Goal: Transaction & Acquisition: Download file/media

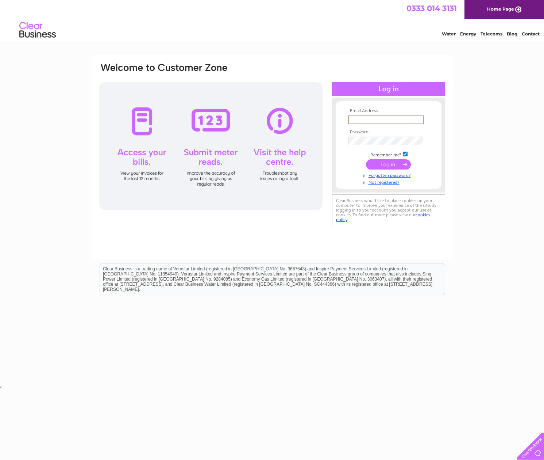
type input "[PERSON_NAME][EMAIL_ADDRESS][DOMAIN_NAME]"
click at [388, 164] on input "submit" at bounding box center [388, 164] width 45 height 10
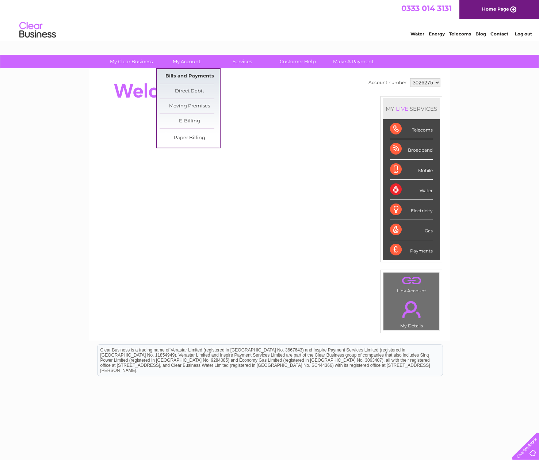
click at [188, 76] on link "Bills and Payments" at bounding box center [190, 76] width 60 height 15
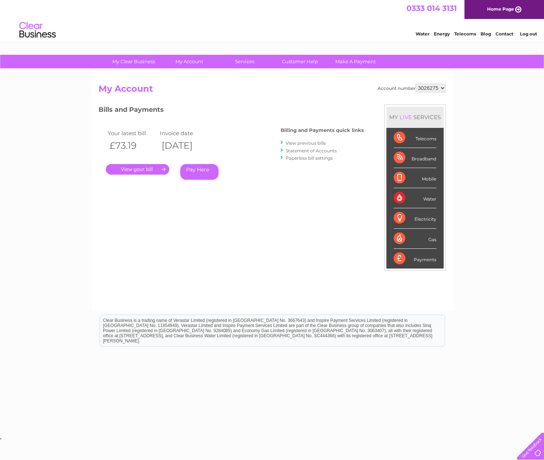
click at [306, 142] on link "View previous bills" at bounding box center [306, 142] width 40 height 5
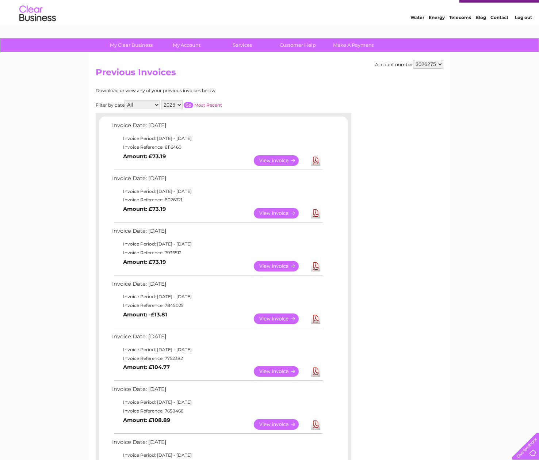
scroll to position [16, 0]
click at [316, 261] on link "Download" at bounding box center [315, 266] width 9 height 11
click at [315, 210] on link "Download" at bounding box center [315, 213] width 9 height 11
click at [315, 158] on link "Download" at bounding box center [315, 160] width 9 height 11
click at [315, 314] on link "Download" at bounding box center [315, 318] width 9 height 11
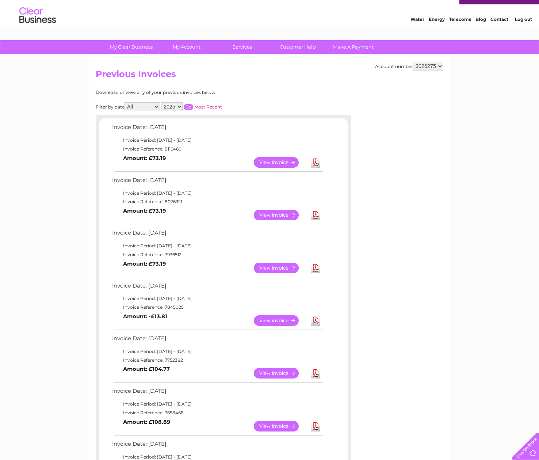
scroll to position [13, 0]
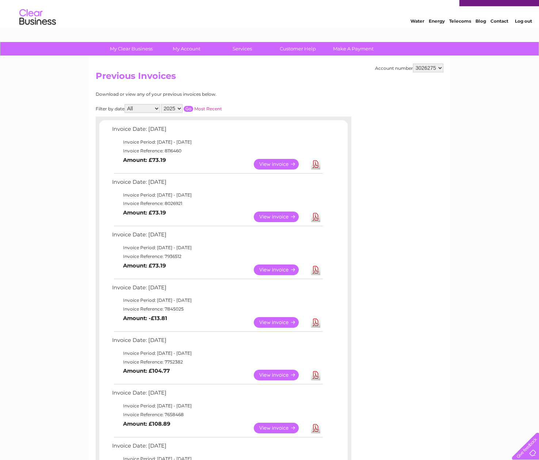
click at [524, 19] on link "Log out" at bounding box center [523, 20] width 17 height 5
